Goal: Find specific fact: Find specific fact

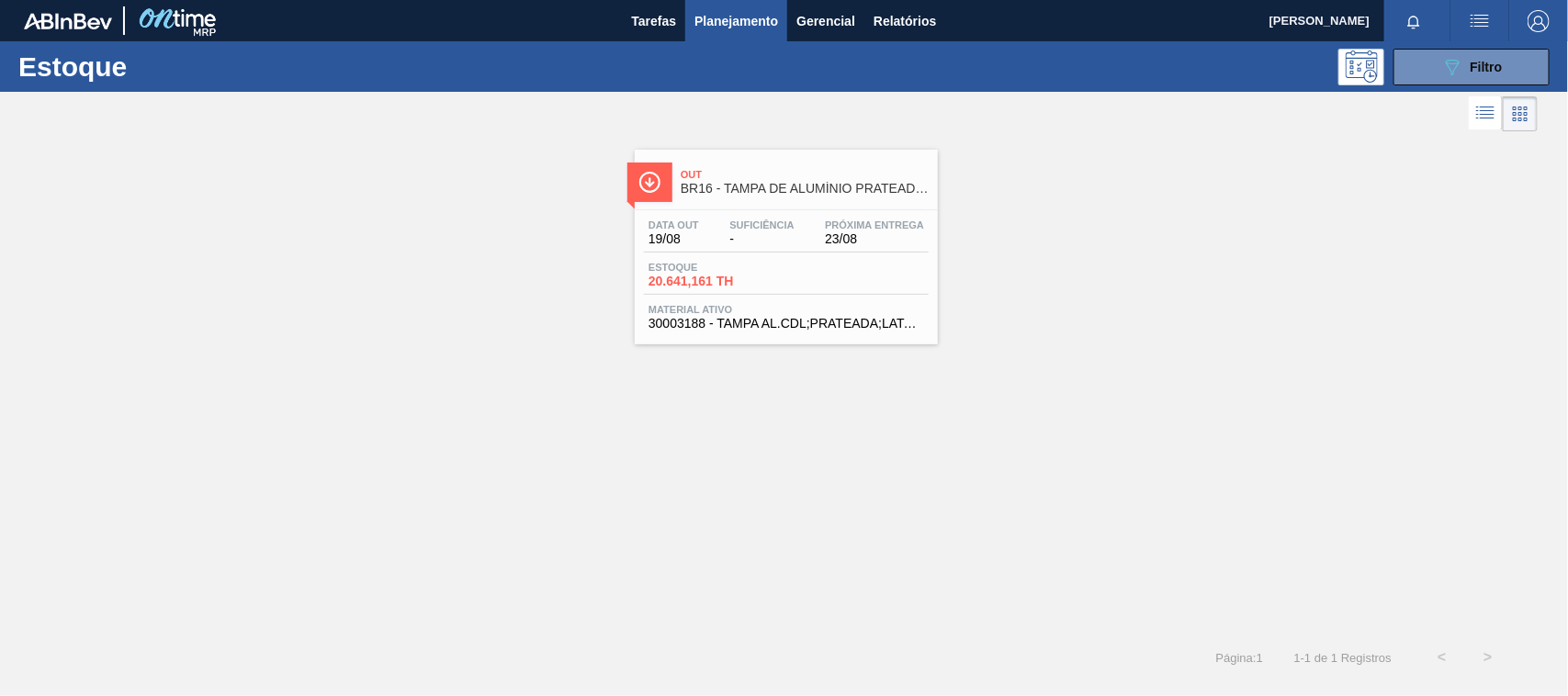
click at [1457, 44] on div "Estoque 089F7B8B-B2A5-4AFE-B5C0-19BA573D28AC Filtro" at bounding box center [784, 66] width 1568 height 50
click at [1454, 66] on icon "089F7B8B-B2A5-4AFE-B5C0-19BA573D28AC" at bounding box center [1452, 67] width 22 height 22
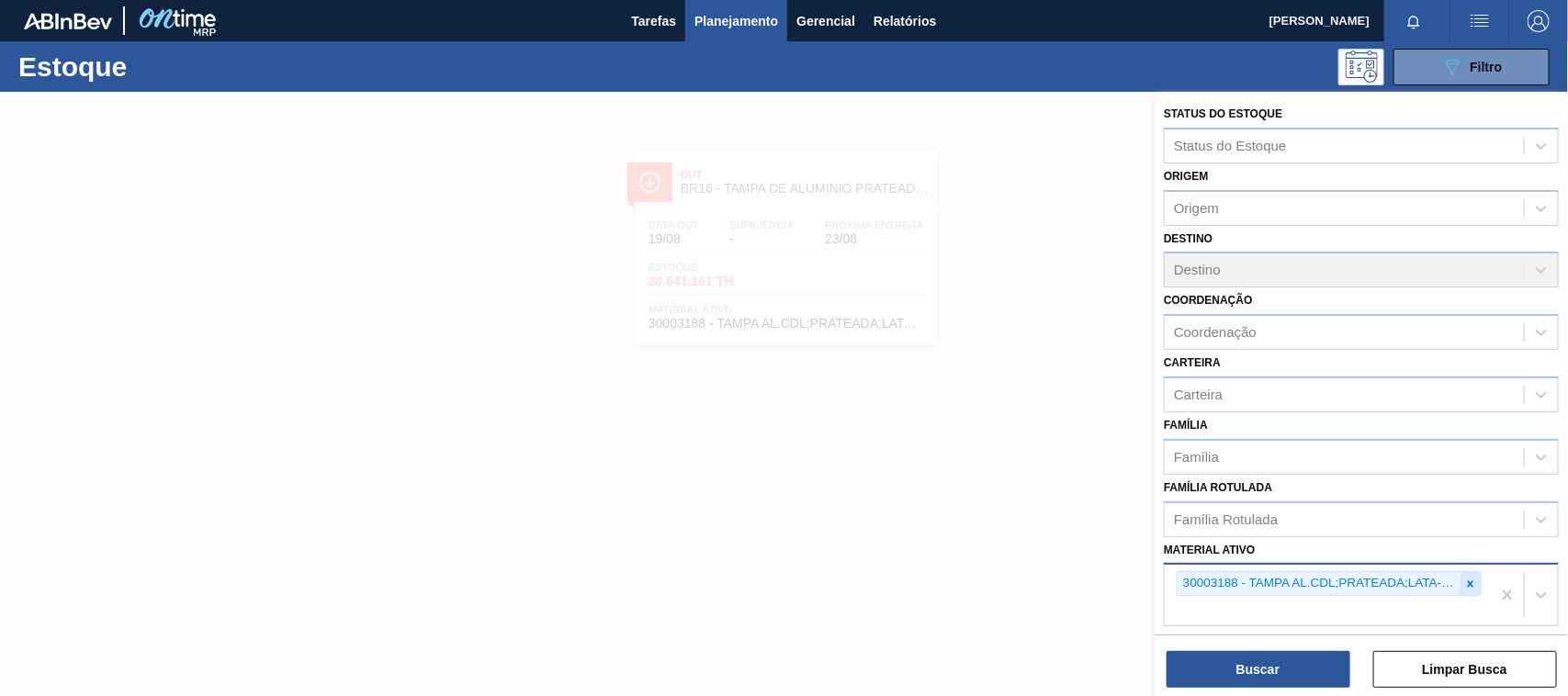
click at [1471, 580] on icon at bounding box center [1471, 584] width 13 height 13
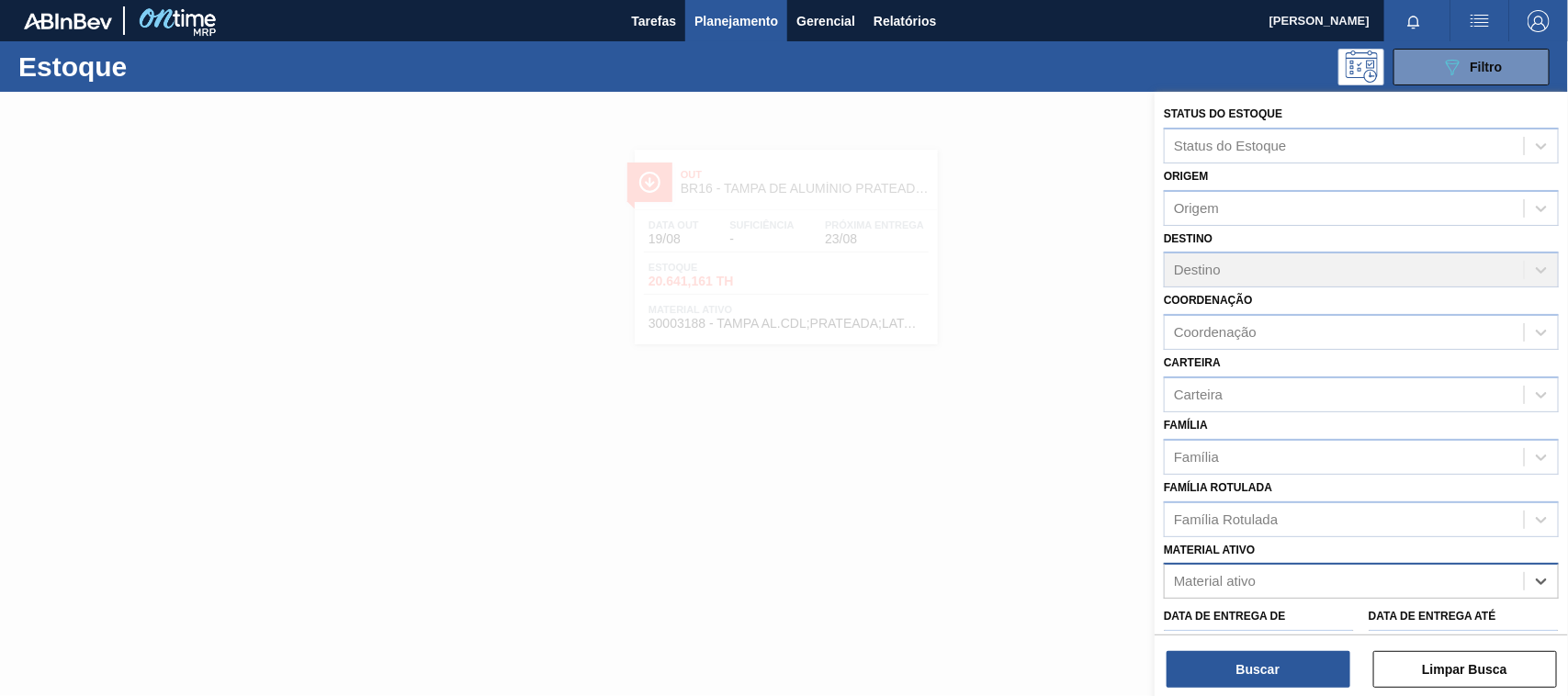
paste ativo "30034389"
type ativo "30034389"
click at [1375, 593] on div "Material ativo" at bounding box center [1361, 581] width 395 height 35
click at [1340, 591] on div "Material ativo" at bounding box center [1344, 582] width 359 height 27
paste ativo "30034389"
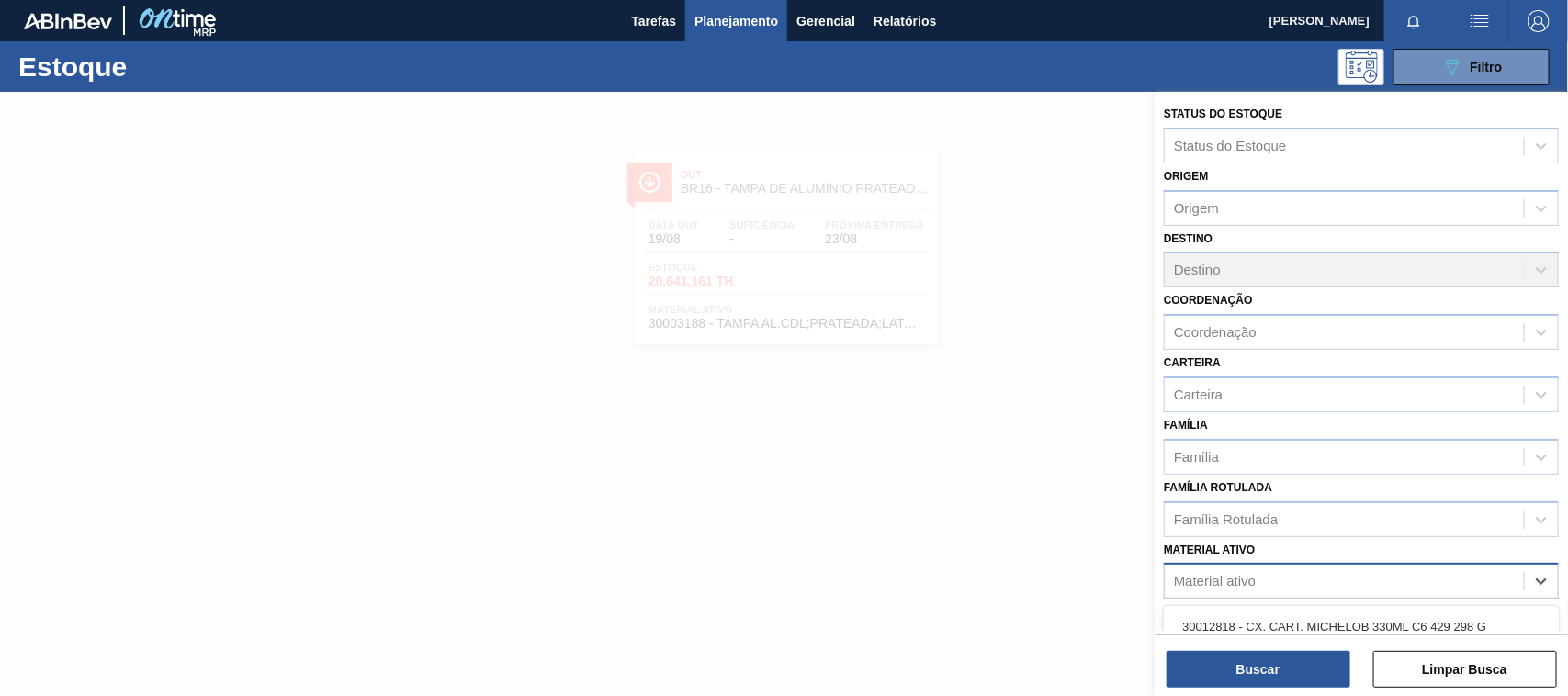
type ativo "30034389"
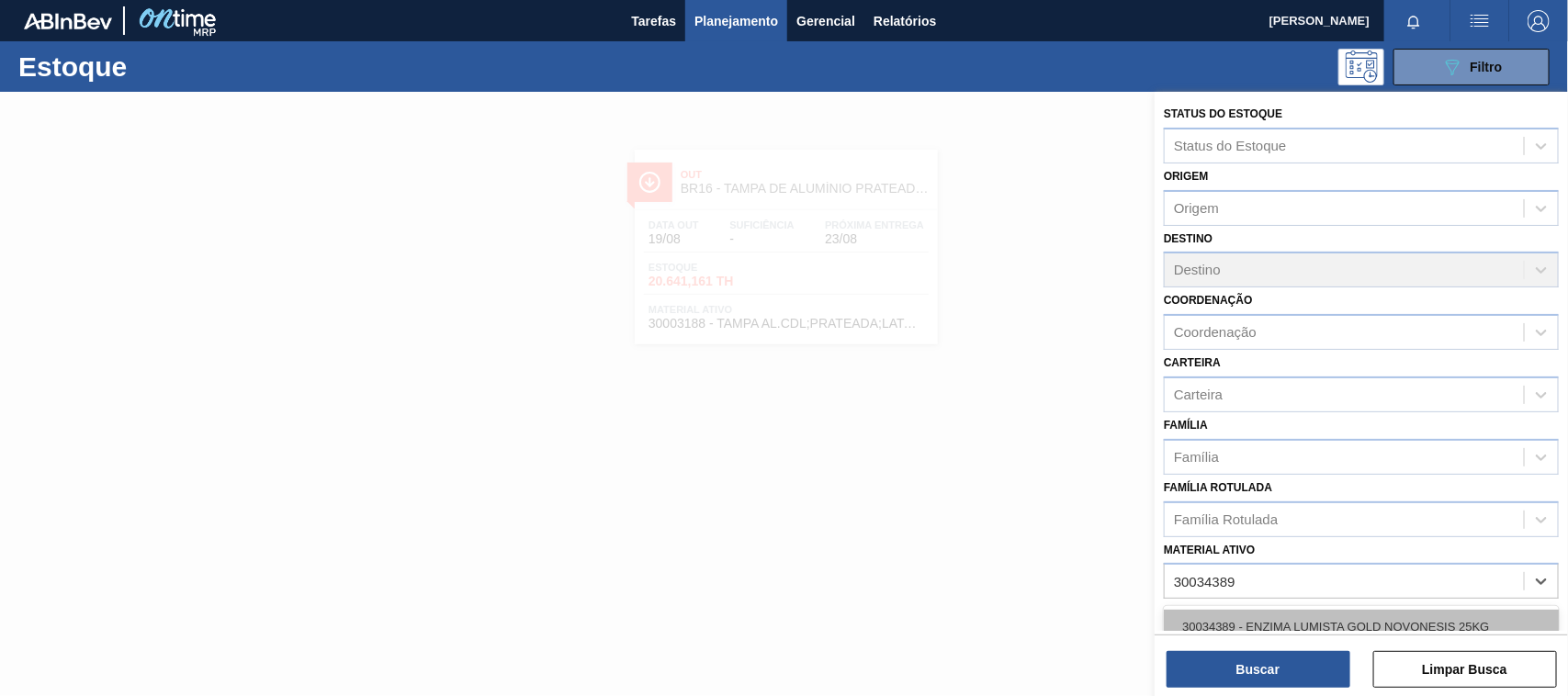
click at [1316, 610] on div "30034389 - ENZIMA LUMISTA GOLD NOVONESIS 25KG" at bounding box center [1361, 627] width 395 height 34
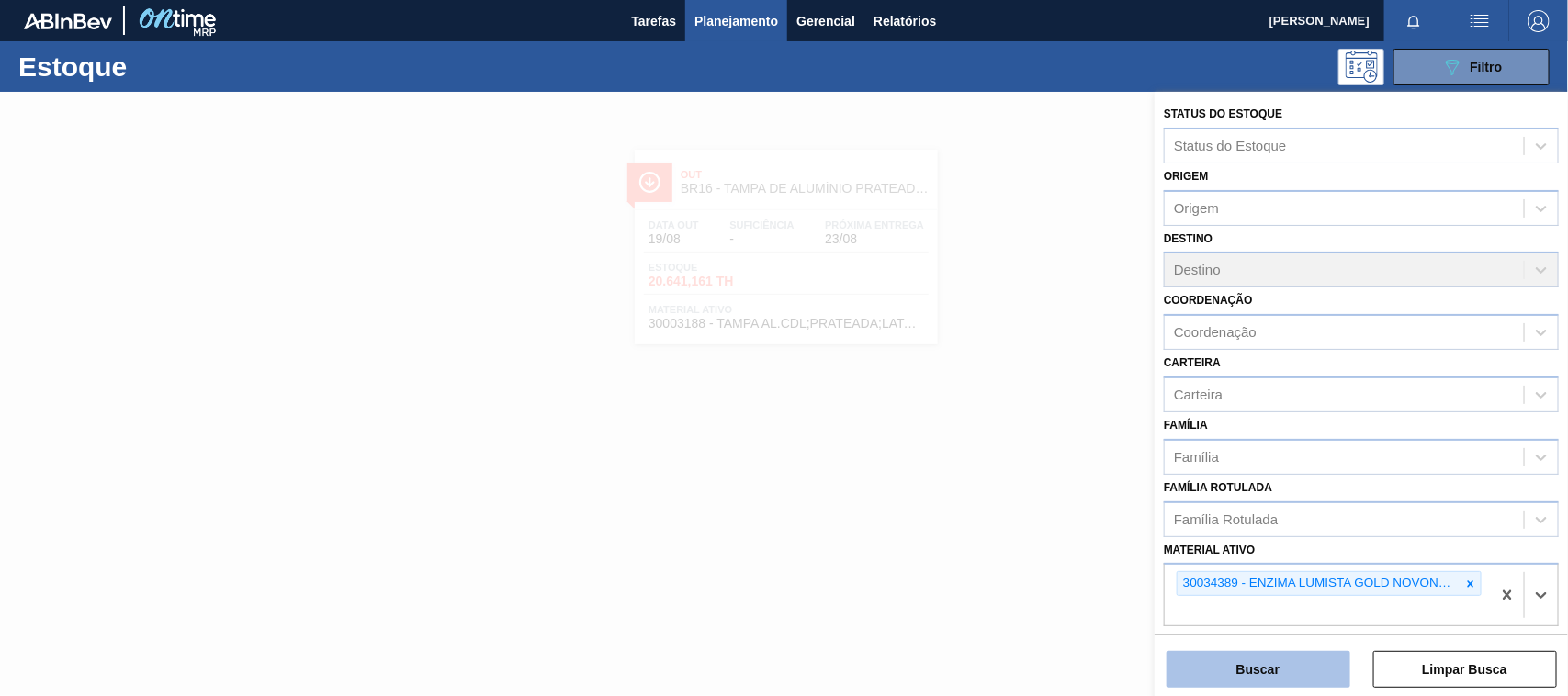
click at [1297, 670] on button "Buscar" at bounding box center [1258, 669] width 184 height 36
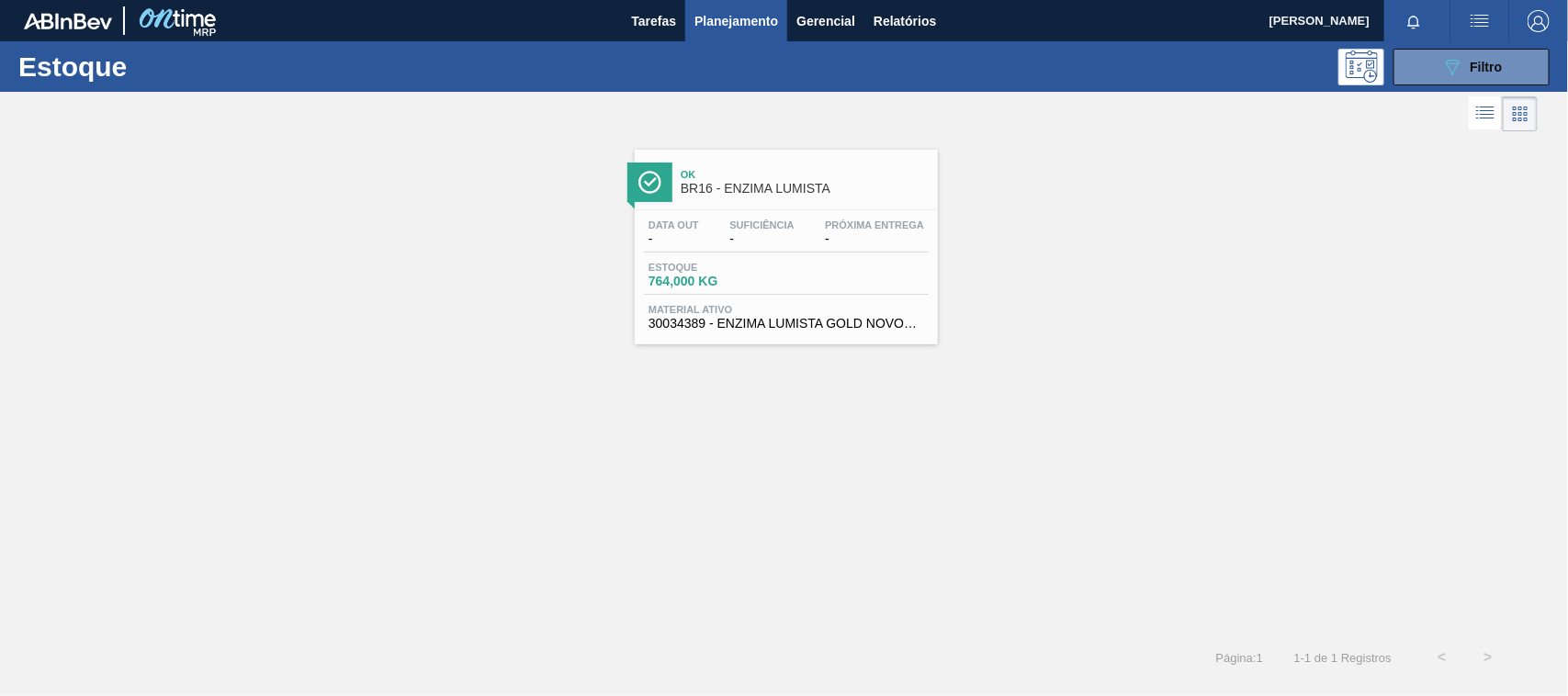
click at [824, 331] on span "30034389 - ENZIMA LUMISTA GOLD NOVONESIS 25KG" at bounding box center [786, 324] width 276 height 14
